Goal: Information Seeking & Learning: Learn about a topic

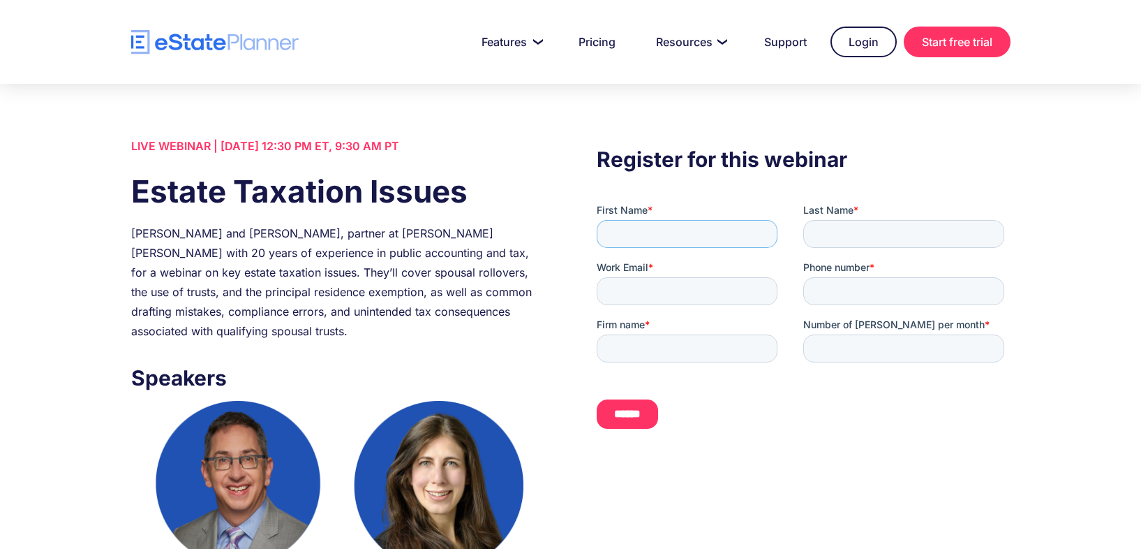
click at [640, 225] on input "First Name *" at bounding box center [687, 234] width 181 height 28
type input "********"
click at [843, 239] on input "Last Name *" at bounding box center [903, 234] width 201 height 28
type input "********"
click at [711, 285] on input "Work Email *" at bounding box center [687, 291] width 181 height 28
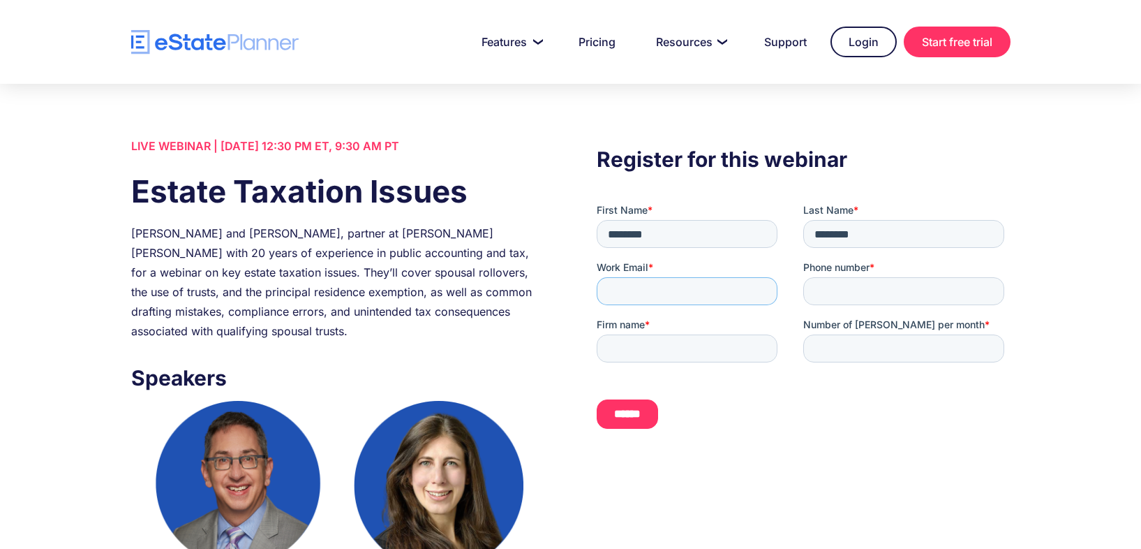
type input "**********"
click at [879, 276] on div "Phone number *" at bounding box center [906, 282] width 207 height 45
click at [879, 288] on input "Phone number *" at bounding box center [903, 291] width 201 height 28
click at [838, 279] on input "Phone number *" at bounding box center [903, 291] width 201 height 28
type input "**********"
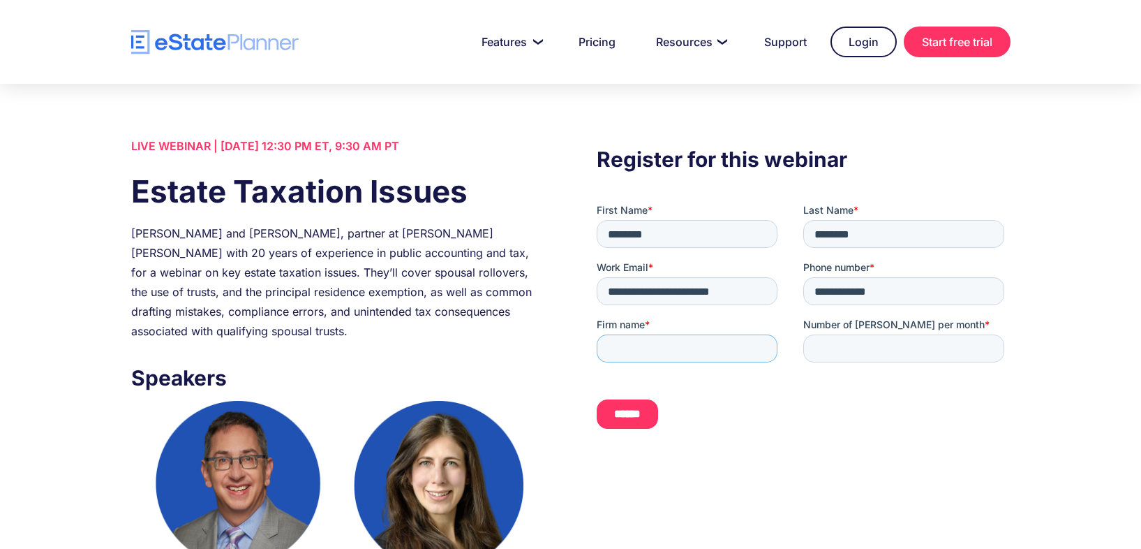
click at [706, 348] on input "Firm name *" at bounding box center [687, 348] width 181 height 28
type input "**********"
click at [847, 353] on input "Number of [PERSON_NAME] per month *" at bounding box center [903, 348] width 201 height 28
type input "***"
click at [647, 415] on input "******" at bounding box center [627, 413] width 61 height 29
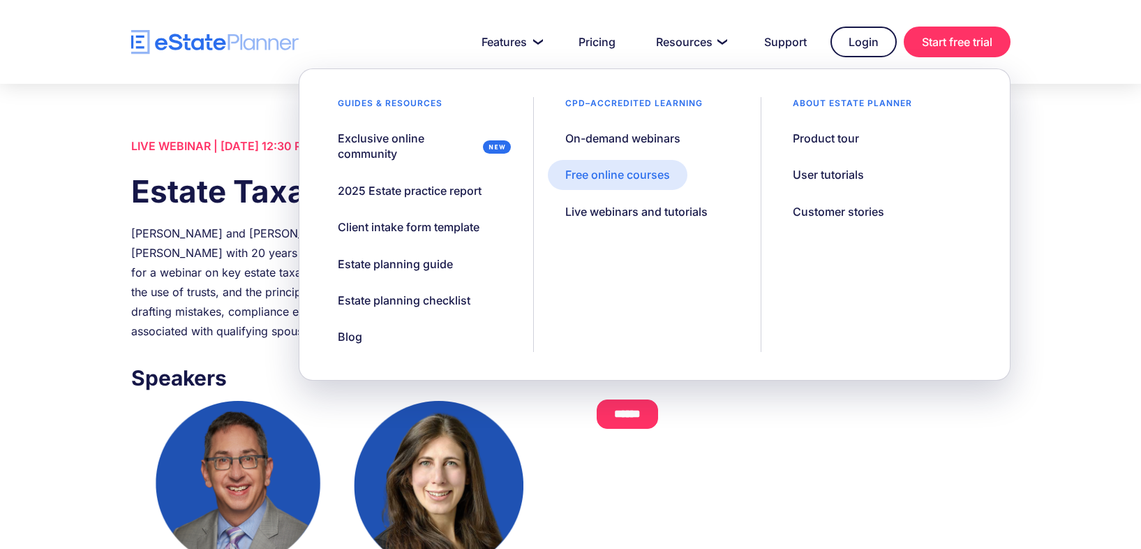
click at [657, 181] on div "Free online courses" at bounding box center [617, 174] width 105 height 15
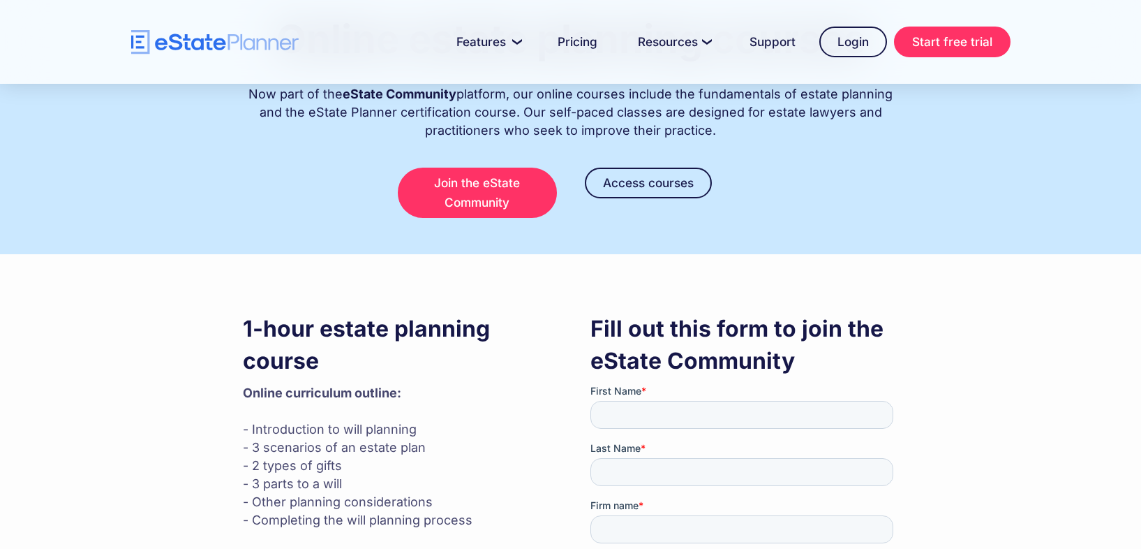
scroll to position [265, 0]
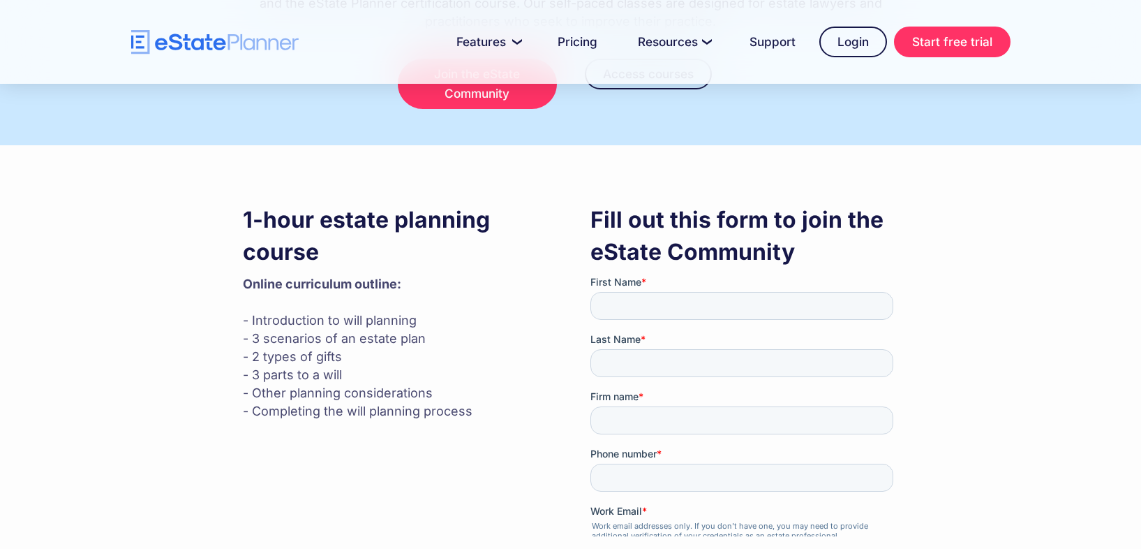
click at [355, 244] on h3 "1-hour estate planning course" at bounding box center [397, 236] width 309 height 64
drag, startPoint x: 281, startPoint y: 221, endPoint x: 337, endPoint y: 232, distance: 57.6
click at [337, 232] on h3 "1-hour estate planning course" at bounding box center [397, 236] width 309 height 64
drag, startPoint x: 340, startPoint y: 261, endPoint x: 253, endPoint y: 236, distance: 90.1
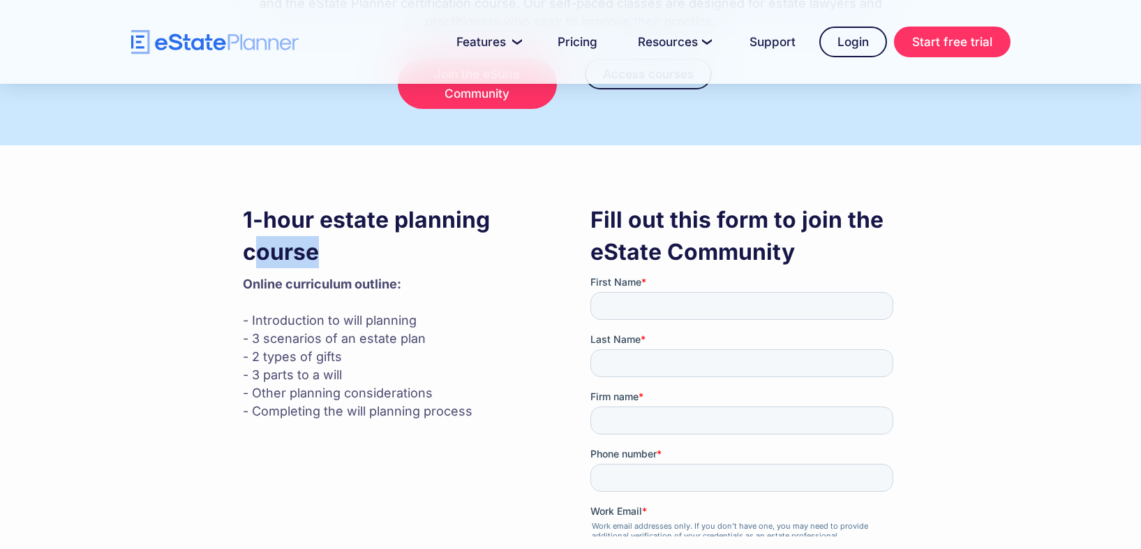
click at [253, 238] on h3 "1-hour estate planning course" at bounding box center [397, 236] width 309 height 64
click at [253, 236] on h3 "1-hour estate planning course" at bounding box center [397, 236] width 309 height 64
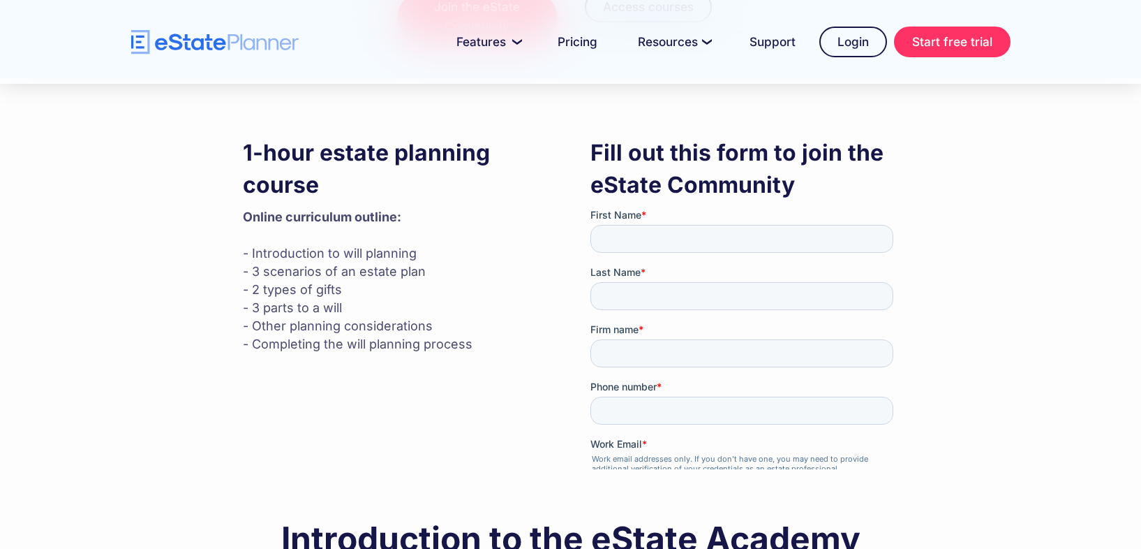
scroll to position [395, 0]
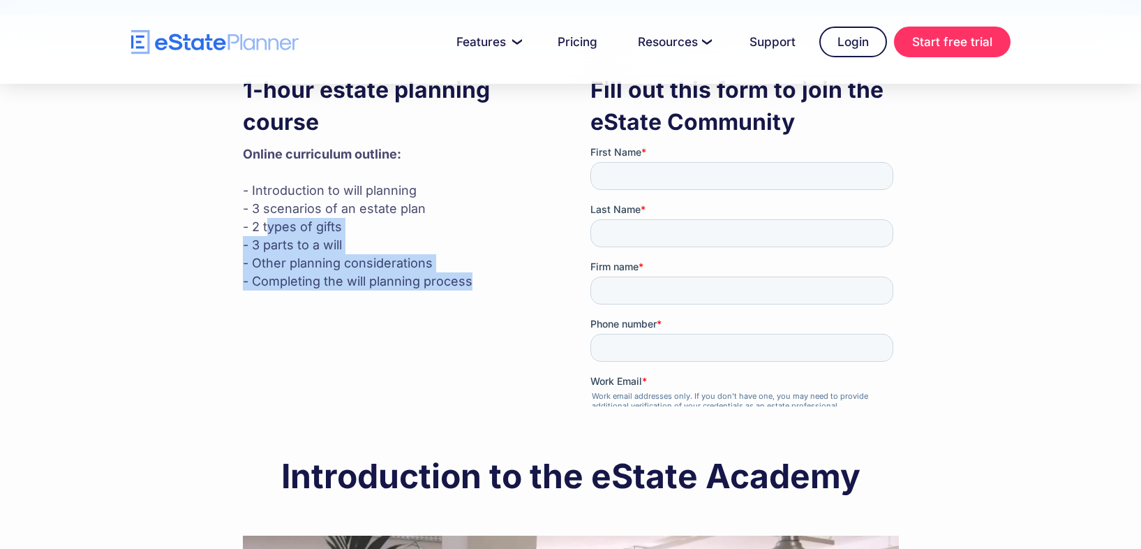
drag, startPoint x: 489, startPoint y: 292, endPoint x: 264, endPoint y: 210, distance: 239.4
click at [264, 212] on div "1-hour estate planning course Online curriculum outline: ‍ - Introduction to wi…" at bounding box center [397, 182] width 309 height 230
click at [264, 210] on p "Online curriculum outline: ‍ - Introduction to will planning - 3 scenarios of a…" at bounding box center [397, 217] width 309 height 145
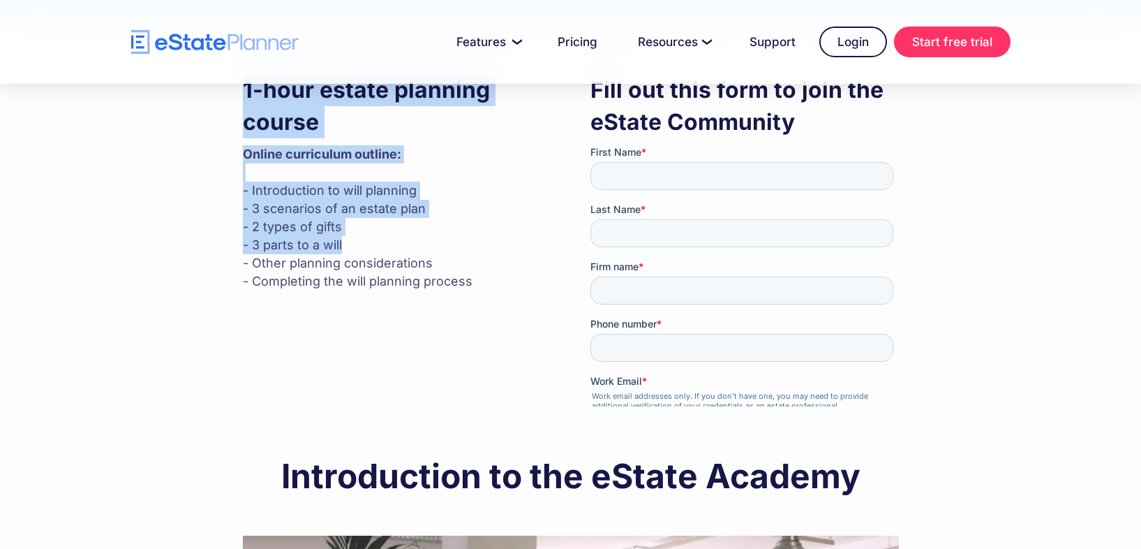
drag, startPoint x: 234, startPoint y: 191, endPoint x: 370, endPoint y: 248, distance: 147.7
click at [370, 248] on p "Online curriculum outline: ‍ - Introduction to will planning - 3 scenarios of a…" at bounding box center [397, 217] width 309 height 145
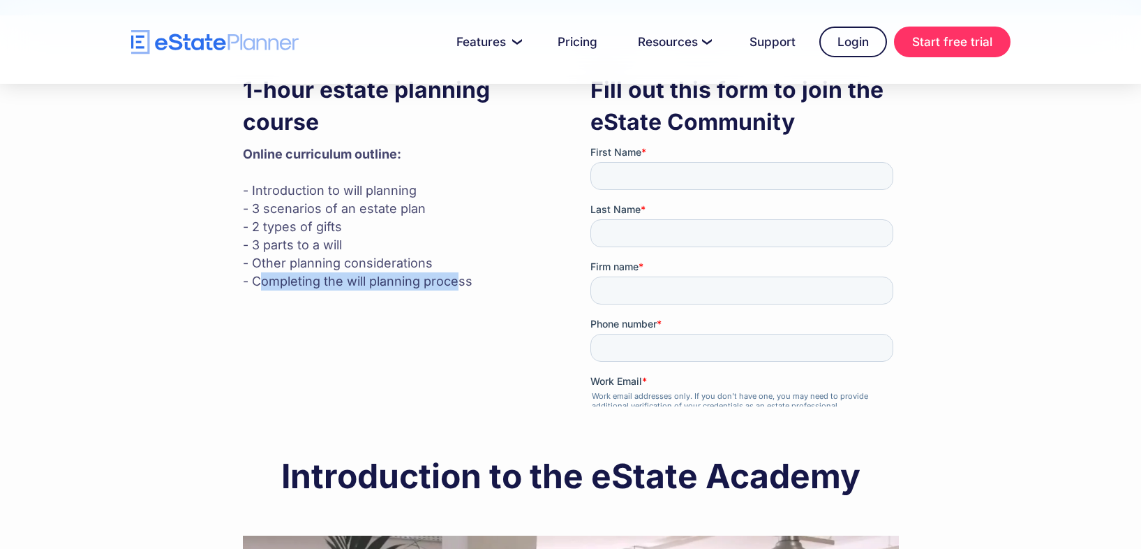
drag, startPoint x: 458, startPoint y: 287, endPoint x: 270, endPoint y: 267, distance: 188.9
click at [267, 269] on p "Online curriculum outline: ‍ - Introduction to will planning - 3 scenarios of a…" at bounding box center [397, 217] width 309 height 145
click at [270, 267] on p "Online curriculum outline: ‍ - Introduction to will planning - 3 scenarios of a…" at bounding box center [397, 217] width 309 height 145
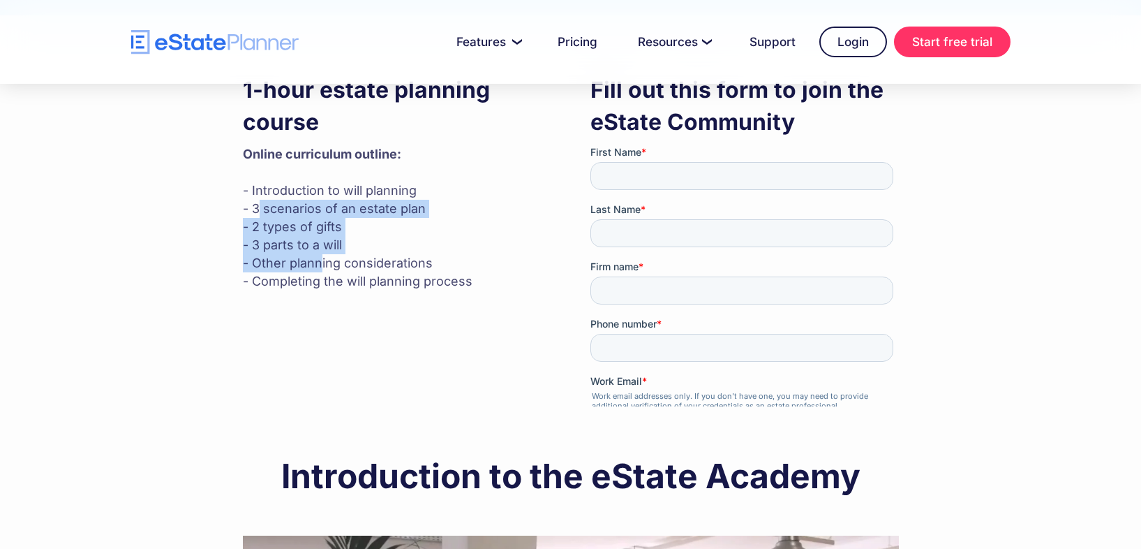
drag, startPoint x: 257, startPoint y: 209, endPoint x: 321, endPoint y: 259, distance: 81.5
click at [321, 259] on p "Online curriculum outline: ‍ - Introduction to will planning - 3 scenarios of a…" at bounding box center [397, 217] width 309 height 145
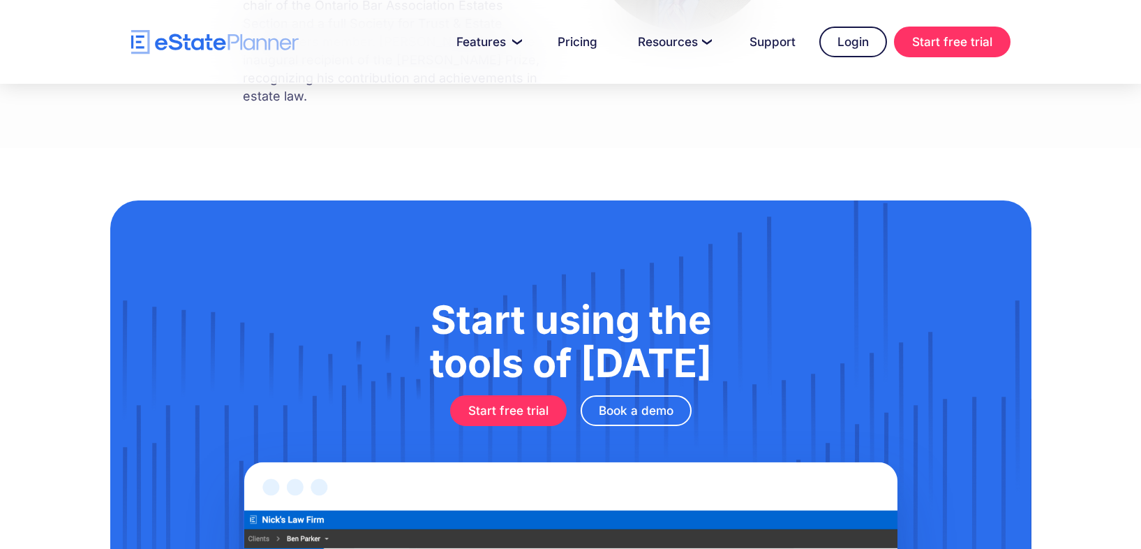
scroll to position [1496, 0]
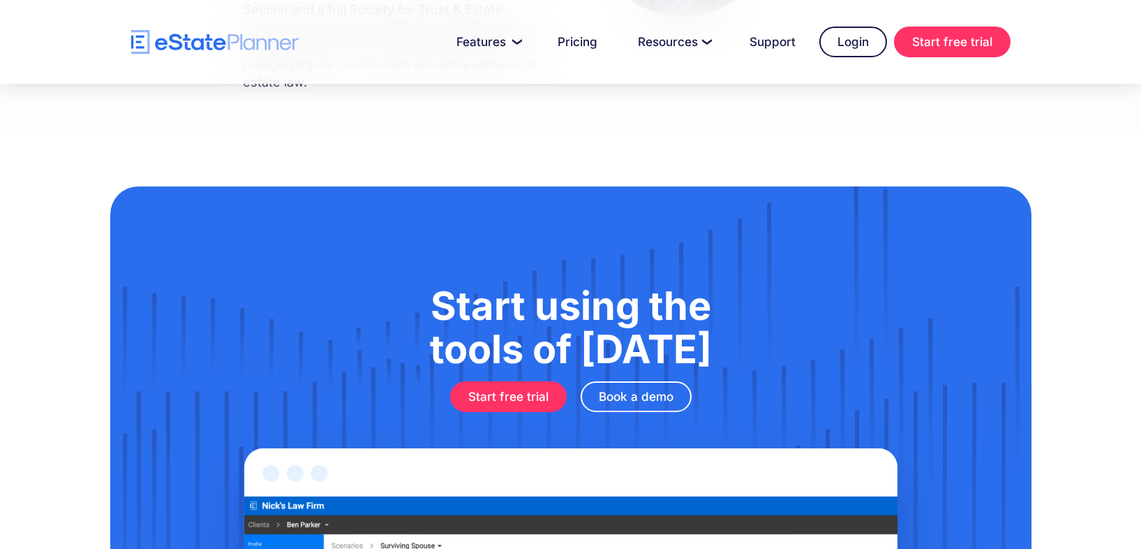
drag, startPoint x: 485, startPoint y: 406, endPoint x: 485, endPoint y: 653, distance: 247.1
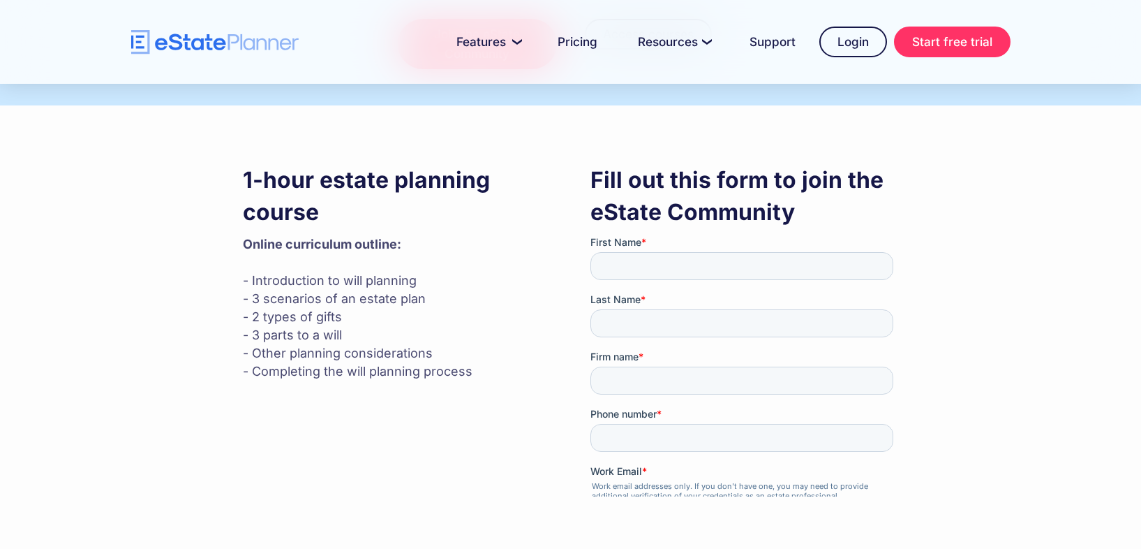
scroll to position [302, 0]
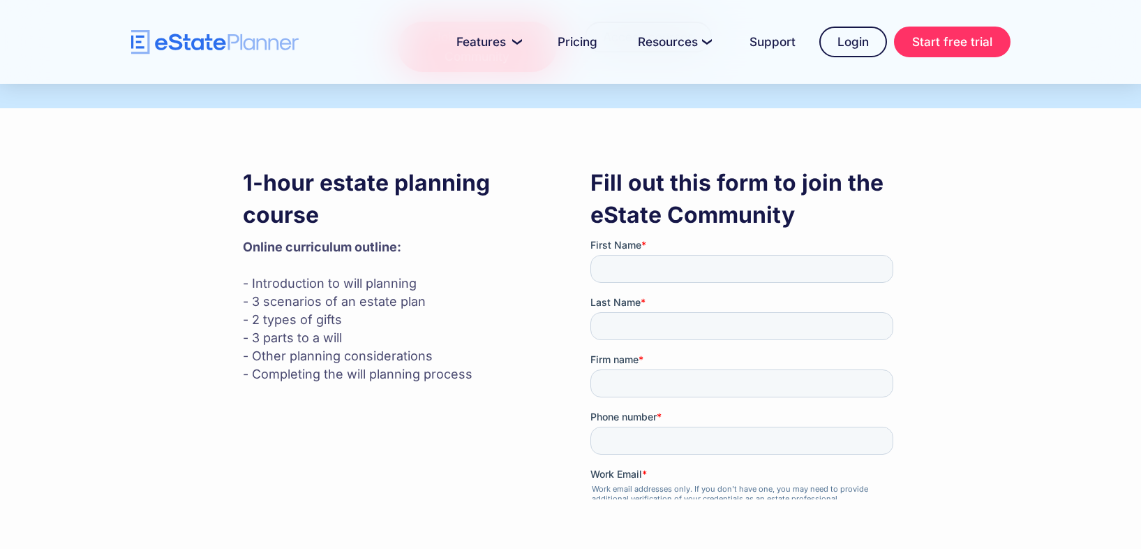
click at [482, 250] on p "Online curriculum outline: ‍ - Introduction to will planning - 3 scenarios of a…" at bounding box center [397, 310] width 309 height 145
click at [327, 285] on p "Online curriculum outline: ‍ - Introduction to will planning - 3 scenarios of a…" at bounding box center [397, 310] width 309 height 145
click at [285, 315] on p "Online curriculum outline: ‍ - Introduction to will planning - 3 scenarios of a…" at bounding box center [397, 310] width 309 height 145
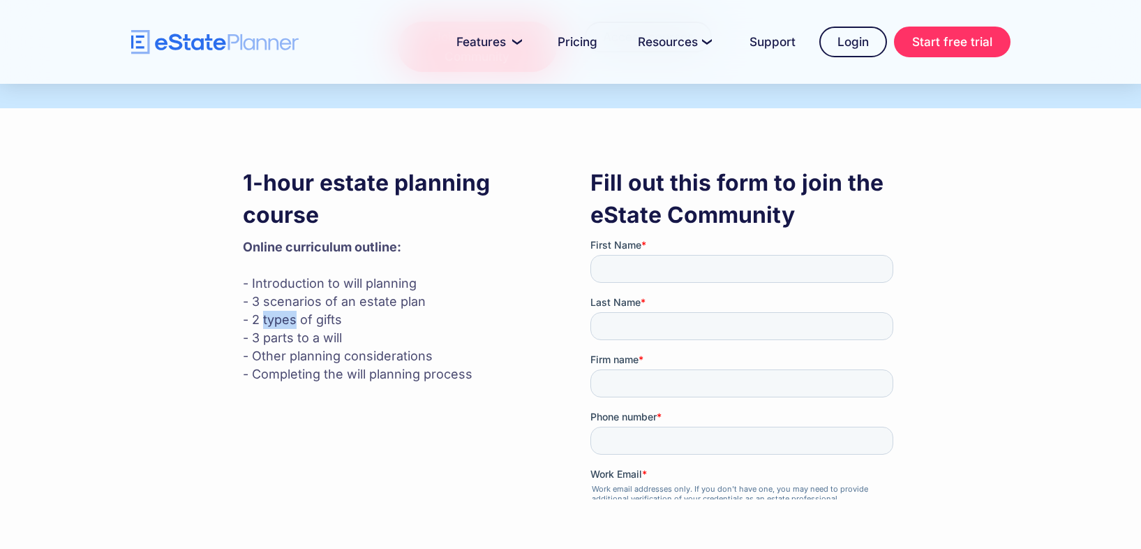
click at [285, 315] on p "Online curriculum outline: ‍ - Introduction to will planning - 3 scenarios of a…" at bounding box center [397, 310] width 309 height 145
click at [306, 338] on p "Online curriculum outline: ‍ - Introduction to will planning - 3 scenarios of a…" at bounding box center [397, 310] width 309 height 145
click at [339, 365] on p "Online curriculum outline: ‍ - Introduction to will planning - 3 scenarios of a…" at bounding box center [397, 310] width 309 height 145
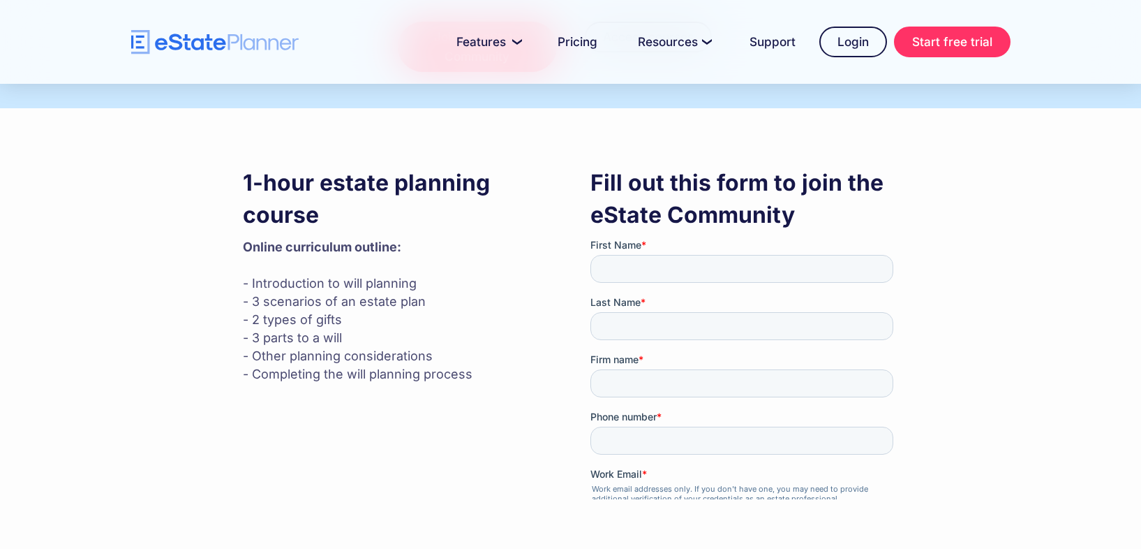
click at [393, 371] on p "Online curriculum outline: ‍ - Introduction to will planning - 3 scenarios of a…" at bounding box center [397, 310] width 309 height 145
click at [445, 218] on h3 "1-hour estate planning course" at bounding box center [397, 199] width 309 height 64
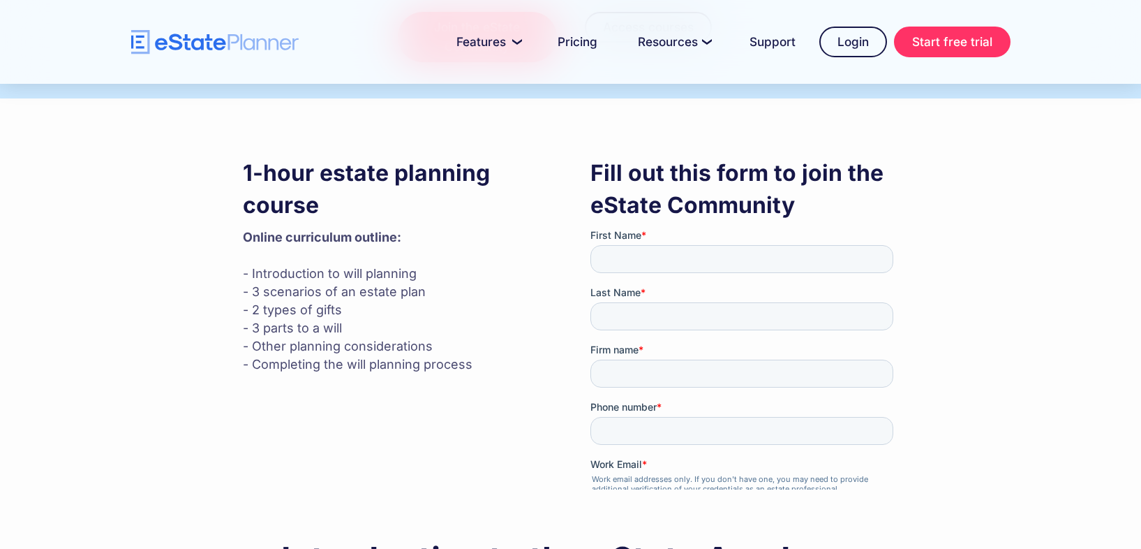
scroll to position [308, 0]
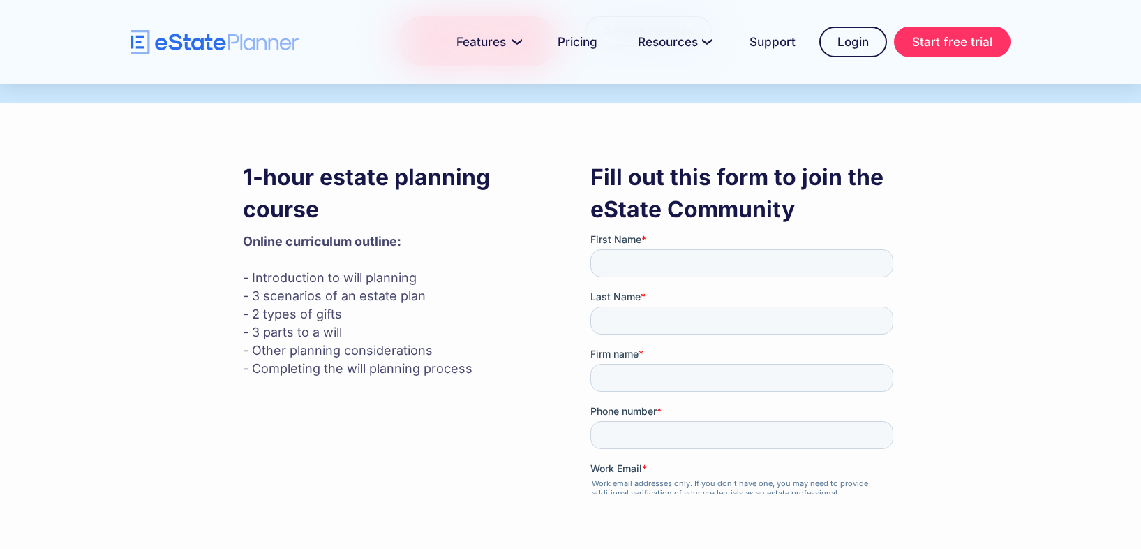
click at [438, 257] on p "Online curriculum outline: ‍ - Introduction to will planning - 3 scenarios of a…" at bounding box center [397, 304] width 309 height 145
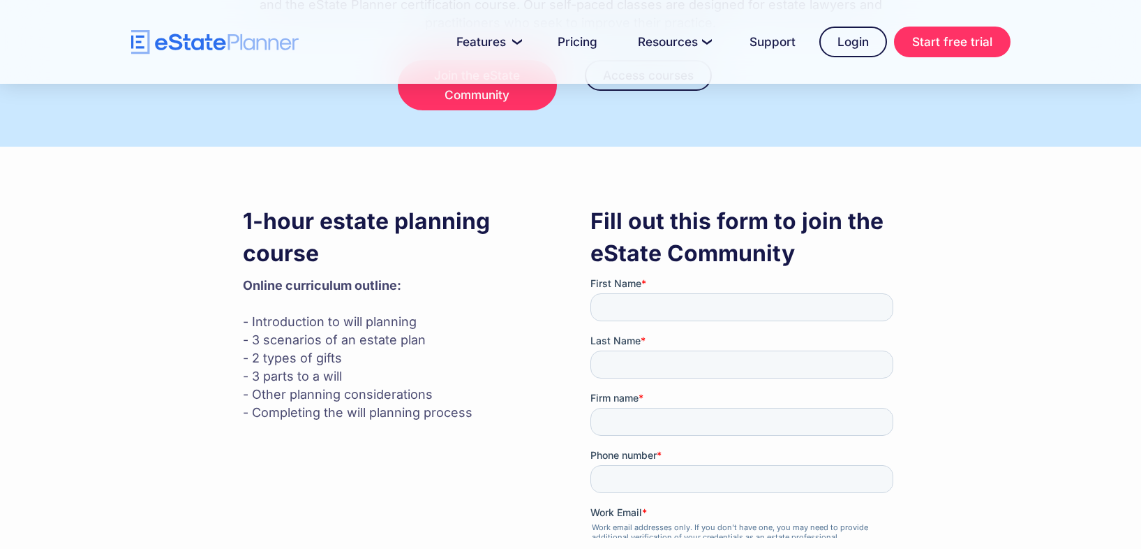
scroll to position [265, 0]
click at [378, 292] on p "Online curriculum outline: ‍ - Introduction to will planning - 3 scenarios of a…" at bounding box center [397, 348] width 309 height 145
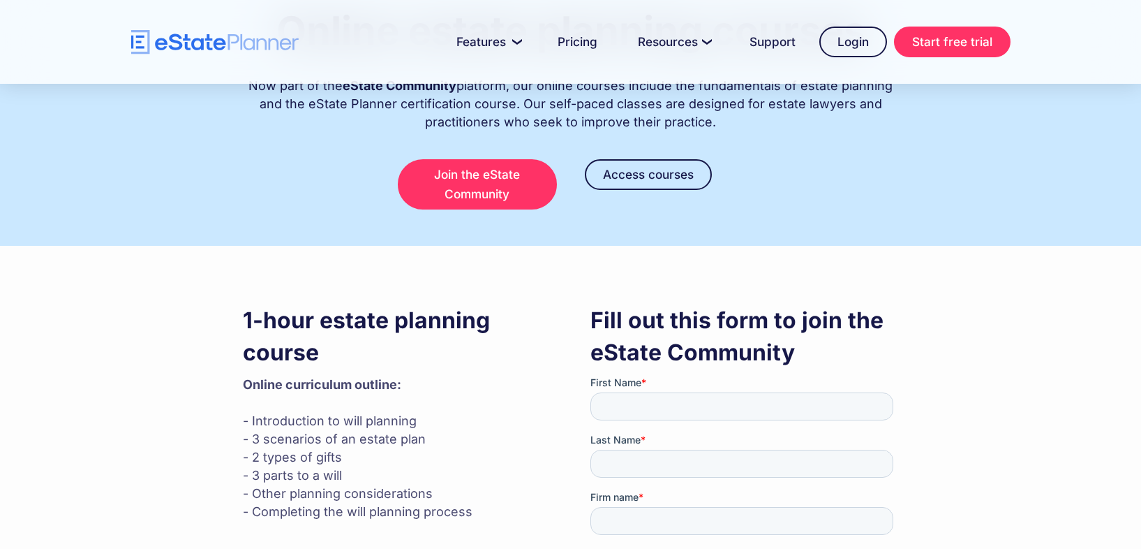
scroll to position [0, 0]
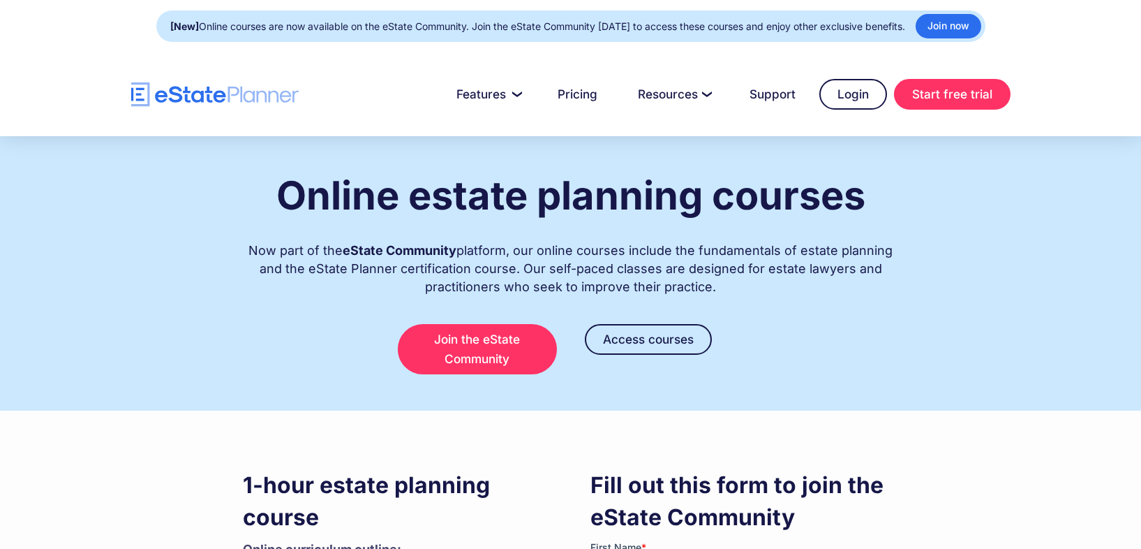
click at [574, 295] on div "Now part of the eState Community platform, our online courses include the funda…" at bounding box center [571, 262] width 656 height 68
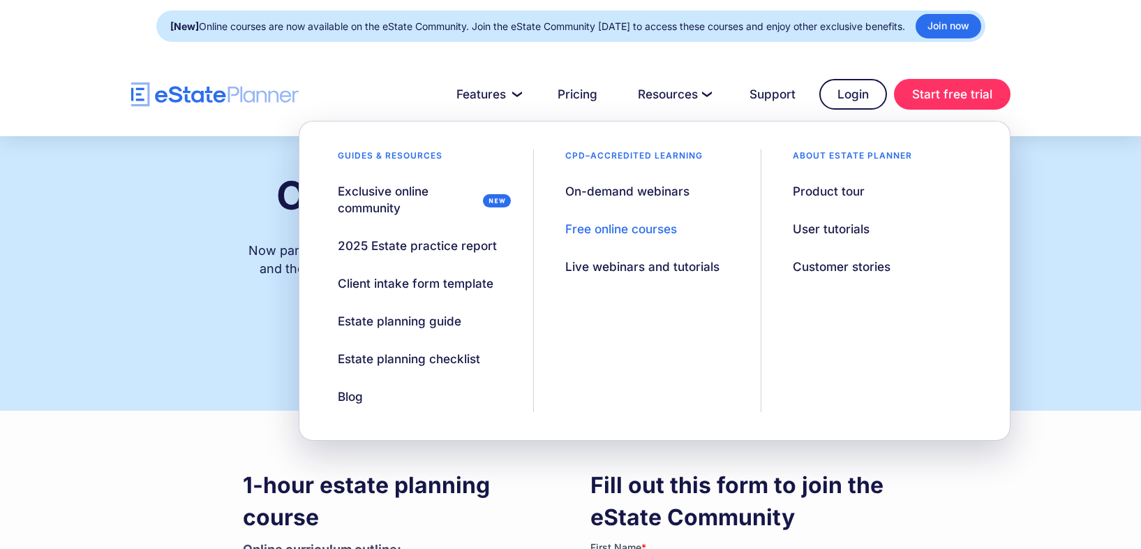
click at [829, 491] on h3 "Fill out this form to join the eState Community" at bounding box center [745, 501] width 309 height 64
click at [633, 186] on div "On-demand webinars" at bounding box center [627, 191] width 124 height 17
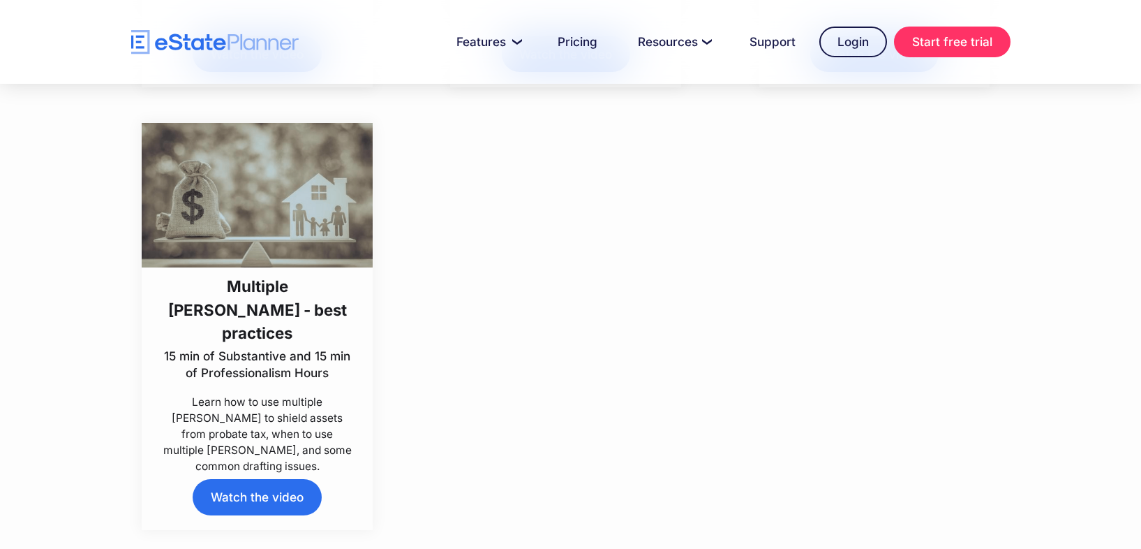
scroll to position [7435, 0]
